Goal: Information Seeking & Learning: Check status

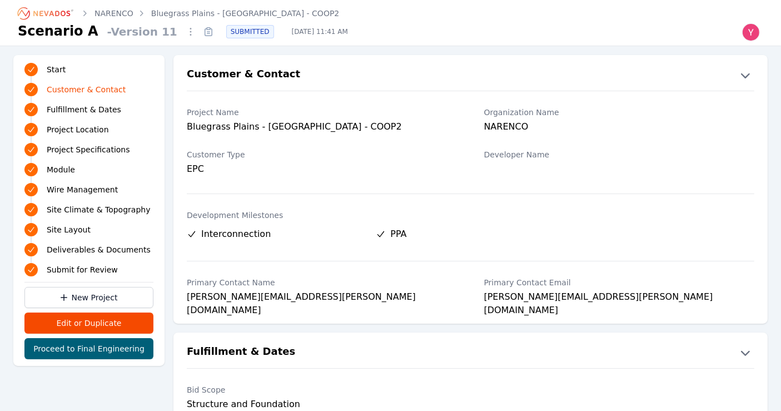
click at [169, 8] on link "Bluegrass Plains - [GEOGRAPHIC_DATA] - COOP2" at bounding box center [245, 13] width 188 height 11
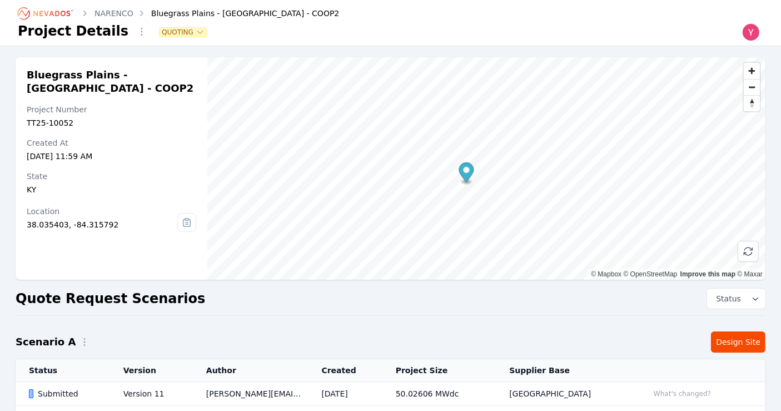
scroll to position [84, 0]
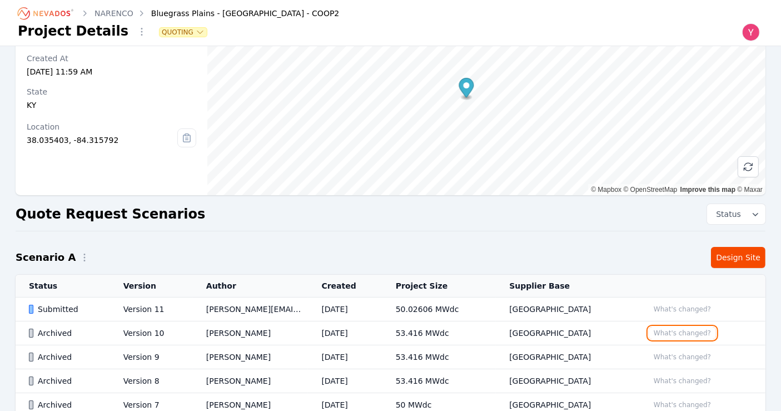
click at [684, 331] on button "What's changed?" at bounding box center [681, 333] width 67 height 12
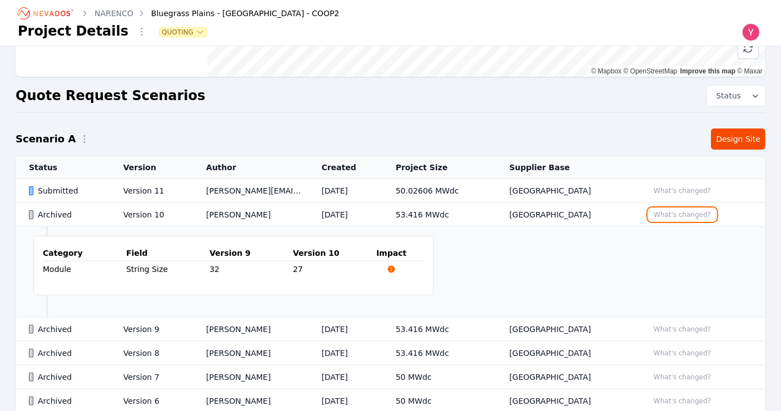
scroll to position [211, 0]
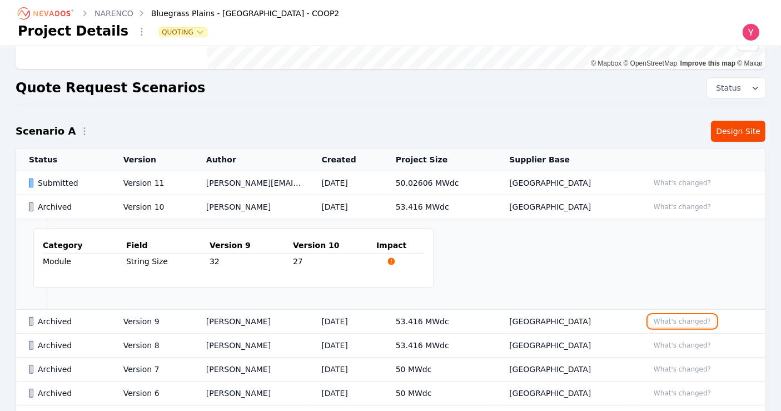
click at [671, 322] on button "What's changed?" at bounding box center [681, 321] width 67 height 12
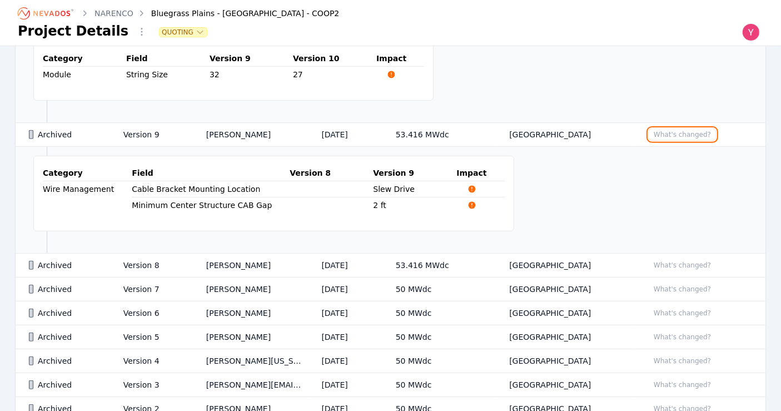
scroll to position [400, 0]
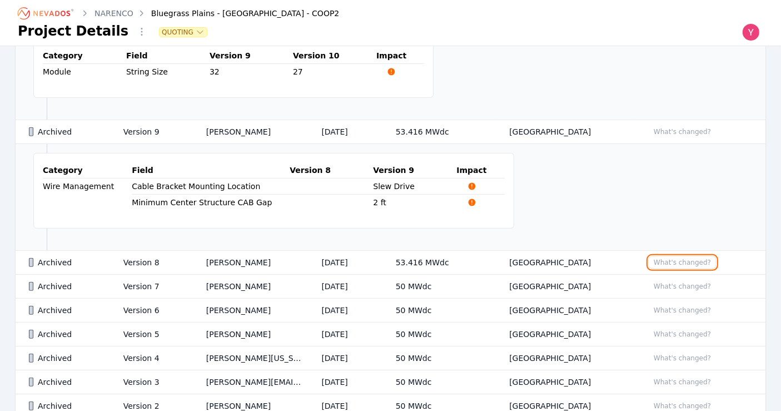
click at [677, 262] on button "What's changed?" at bounding box center [681, 262] width 67 height 12
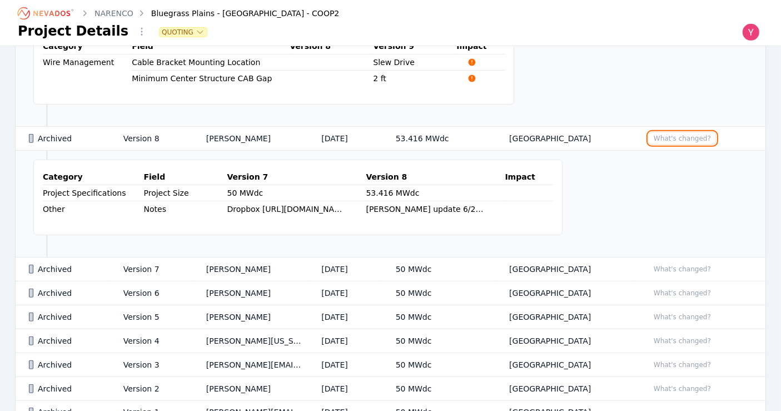
scroll to position [527, 0]
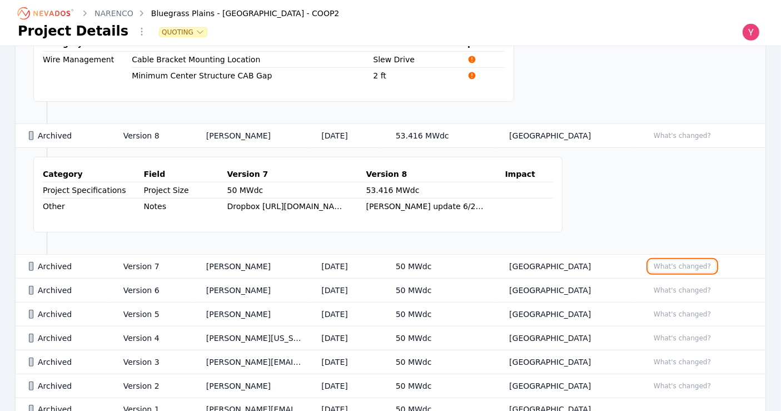
click at [670, 261] on button "What's changed?" at bounding box center [681, 266] width 67 height 12
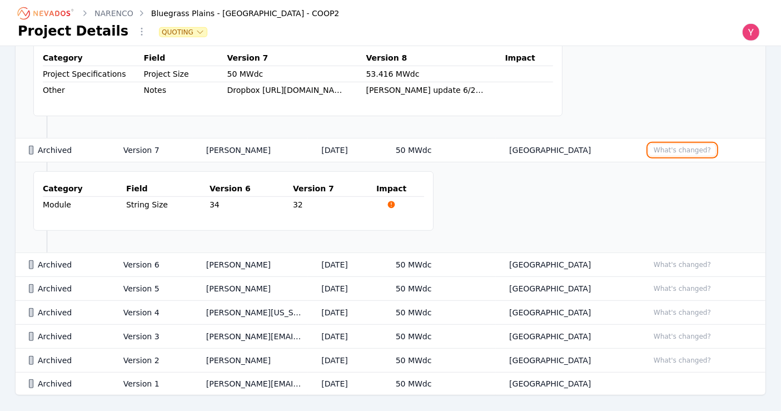
scroll to position [643, 0]
click at [670, 261] on button "What's changed?" at bounding box center [681, 264] width 67 height 12
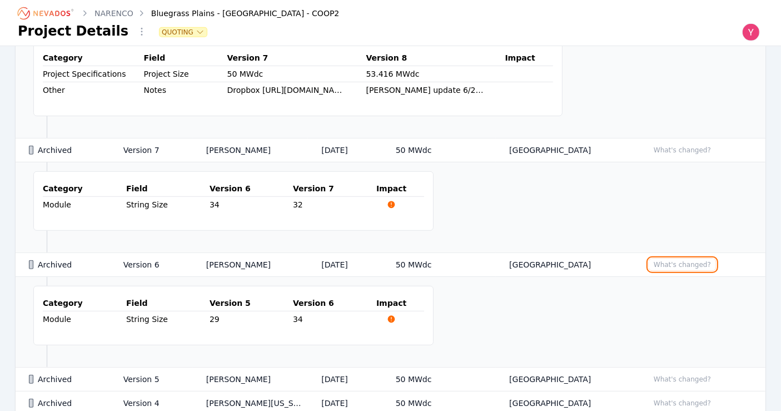
click at [670, 261] on button "What's changed?" at bounding box center [681, 264] width 67 height 12
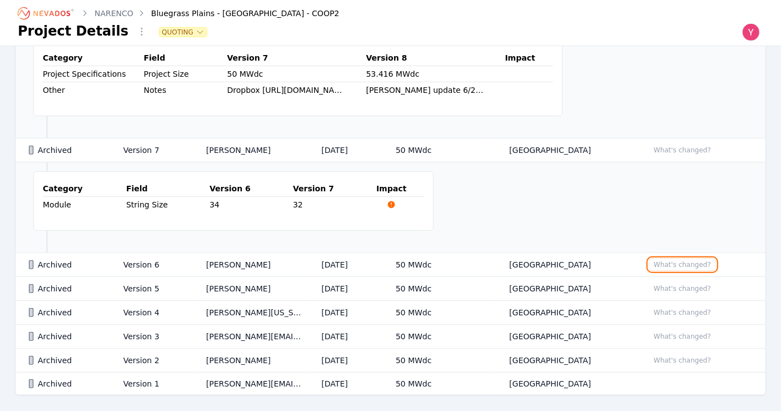
click at [670, 261] on button "What's changed?" at bounding box center [681, 264] width 67 height 12
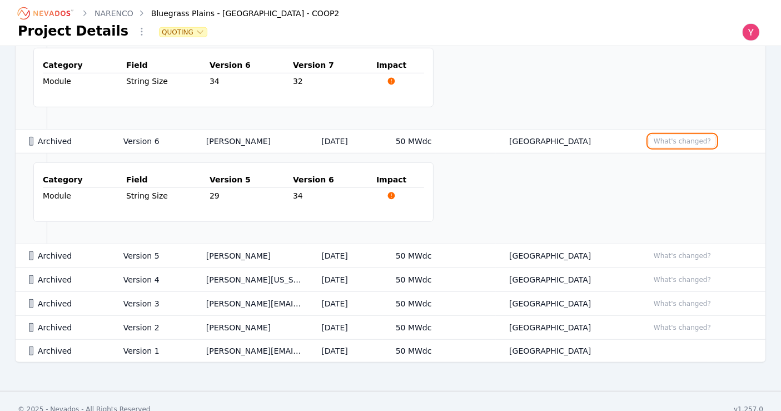
scroll to position [770, 0]
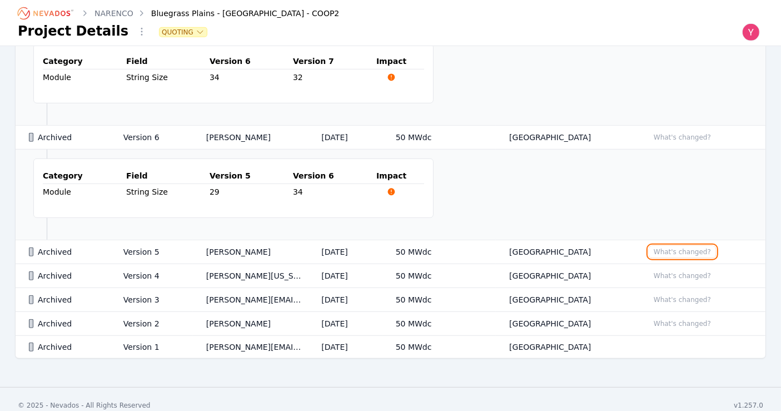
click at [658, 246] on button "What's changed?" at bounding box center [681, 252] width 67 height 12
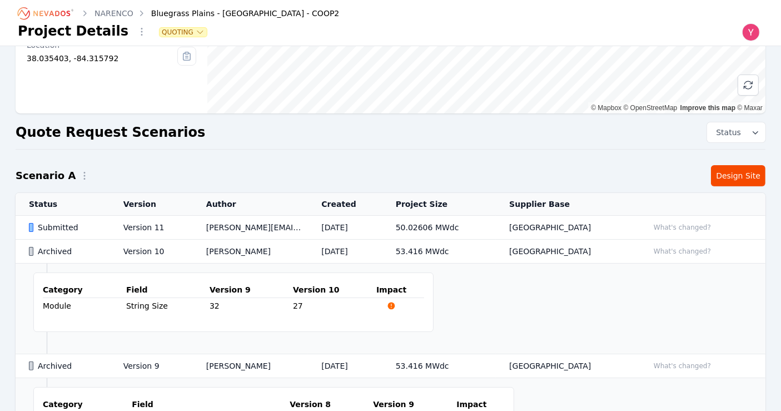
scroll to position [0, 0]
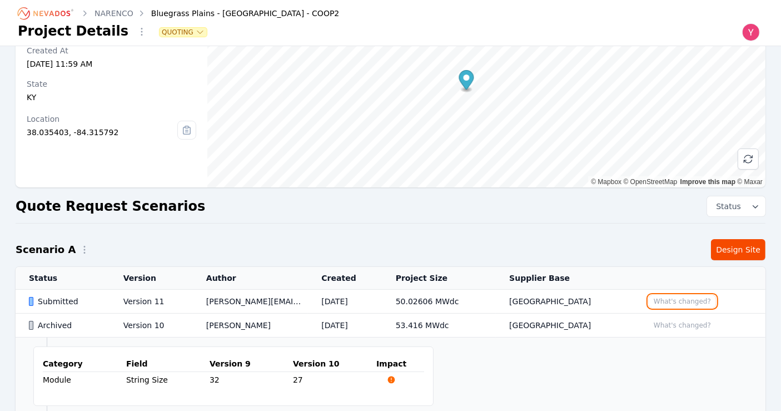
click at [666, 296] on button "What's changed?" at bounding box center [681, 301] width 67 height 12
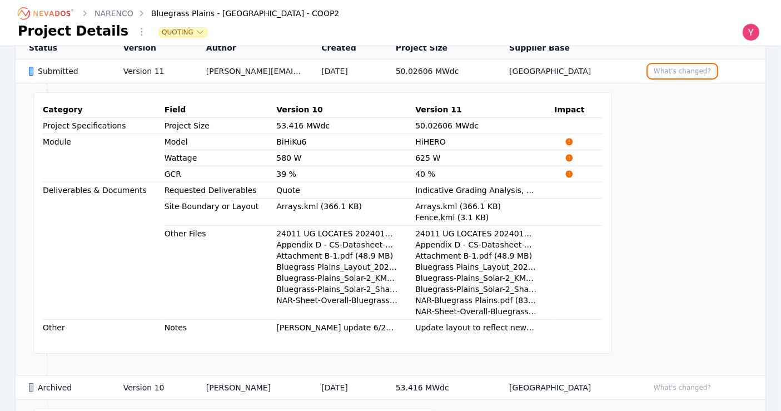
scroll to position [321, 0]
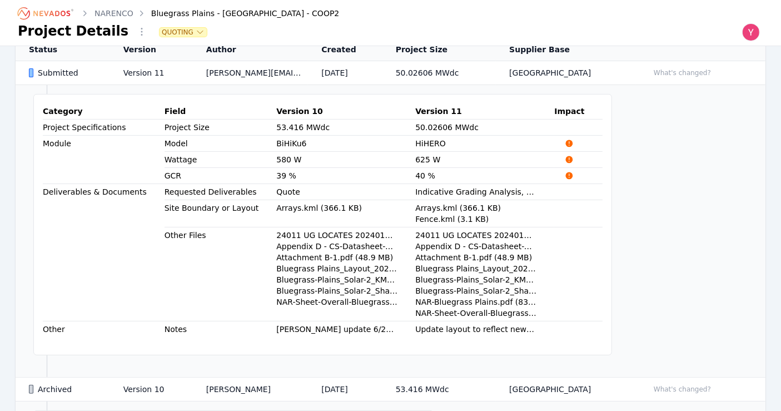
click at [425, 78] on td "50.02606 MWdc" at bounding box center [438, 73] width 113 height 24
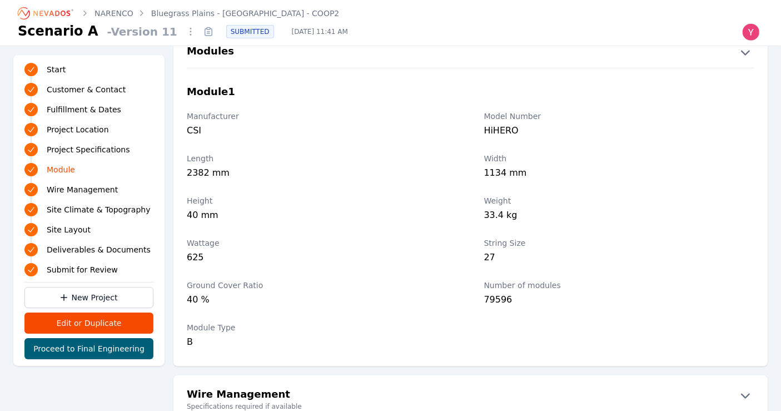
scroll to position [1195, 0]
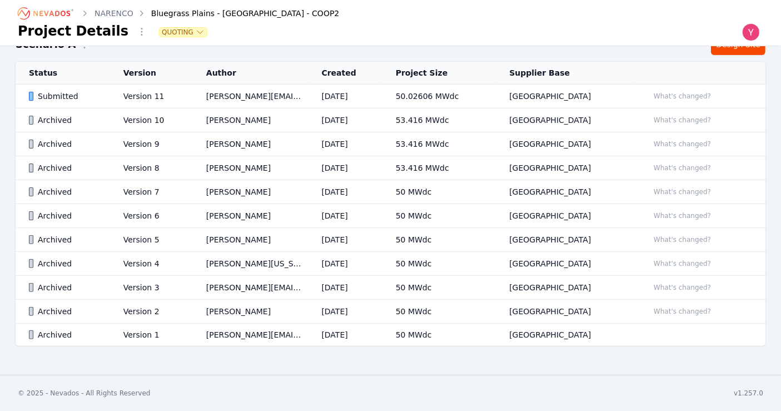
scroll to position [293, 0]
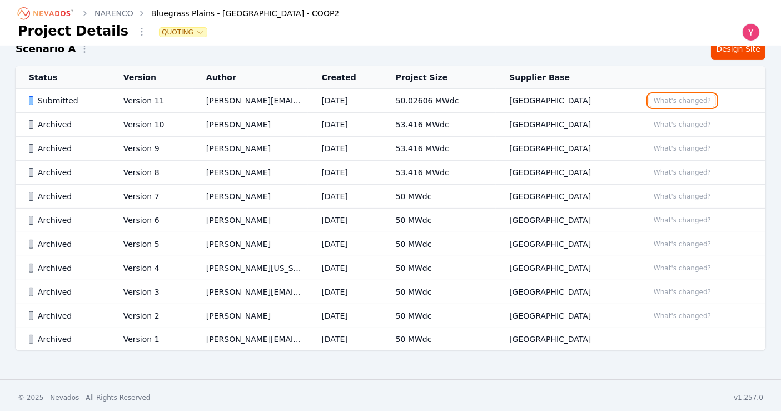
click at [668, 99] on button "What's changed?" at bounding box center [681, 100] width 67 height 12
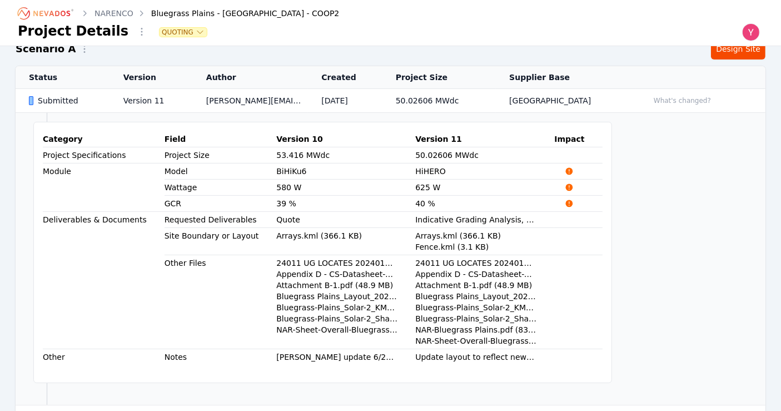
click at [559, 189] on td at bounding box center [578, 187] width 48 height 16
click at [468, 99] on td "50.02606 MWdc" at bounding box center [438, 101] width 113 height 24
click at [482, 139] on th "Version 11" at bounding box center [484, 139] width 139 height 16
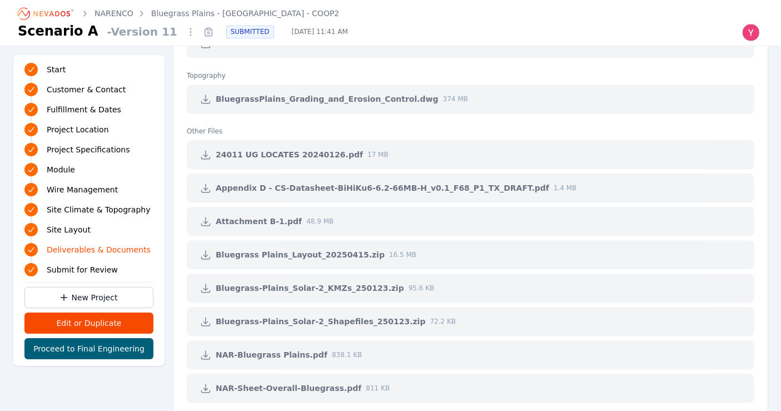
scroll to position [2515, 0]
click at [201, 184] on icon at bounding box center [205, 188] width 11 height 11
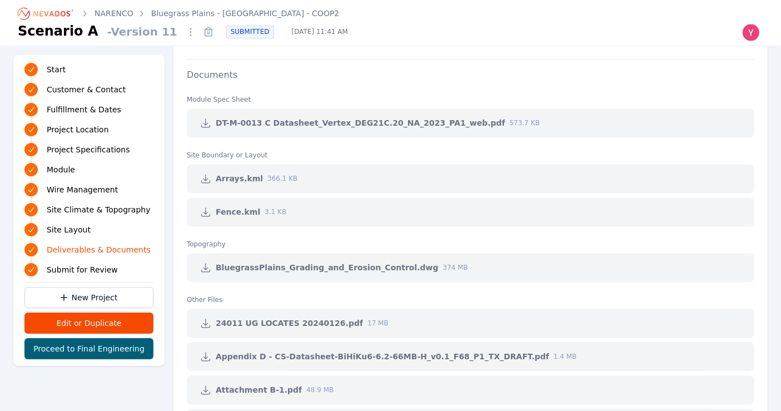
scroll to position [2347, 0]
click at [204, 123] on icon at bounding box center [205, 123] width 11 height 11
